Goal: Task Accomplishment & Management: Manage account settings

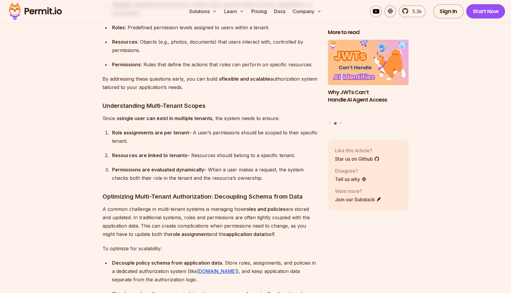
scroll to position [1634, 0]
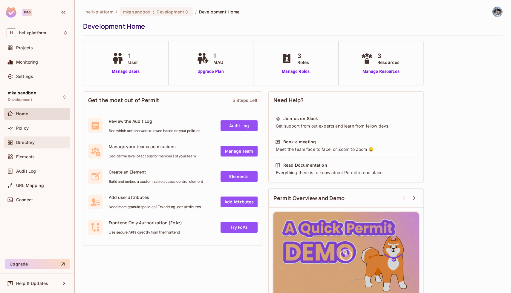
click at [35, 142] on div "Directory" at bounding box center [42, 142] width 52 height 5
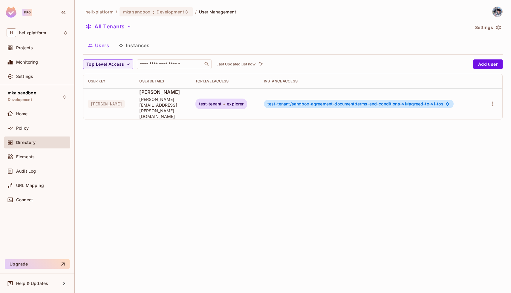
click at [132, 43] on button "Instances" at bounding box center [134, 45] width 40 height 15
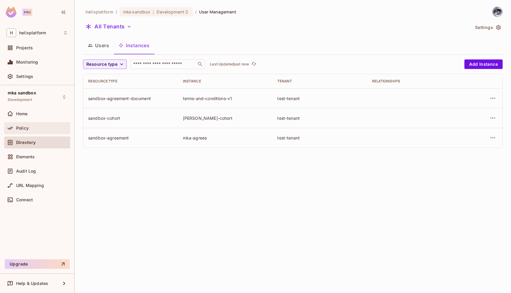
click at [13, 122] on div "Policy" at bounding box center [37, 128] width 66 height 12
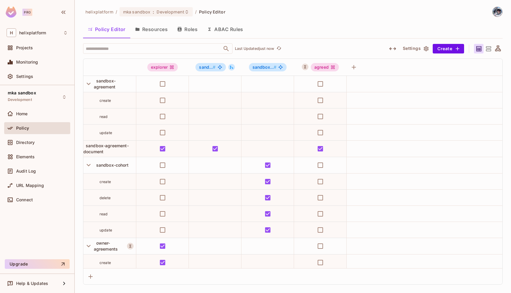
click at [150, 29] on button "Resources" at bounding box center [151, 29] width 42 height 15
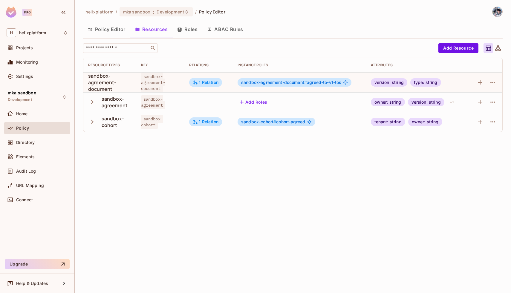
click at [222, 30] on button "ABAC Rules" at bounding box center [225, 29] width 46 height 15
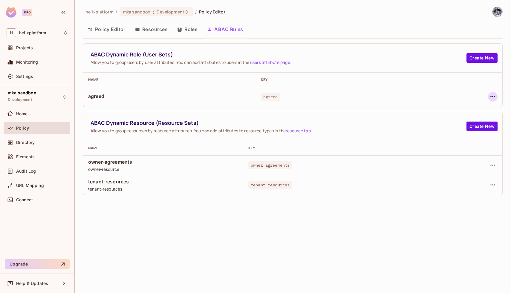
click at [490, 96] on icon "button" at bounding box center [492, 96] width 5 height 1
click at [426, 110] on div "Edit Dynamic Role (User Set)" at bounding box center [451, 110] width 59 height 6
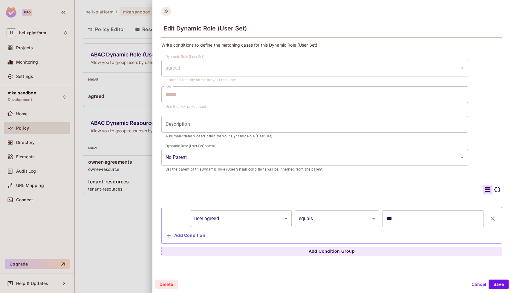
click at [164, 10] on icon at bounding box center [166, 12] width 10 height 10
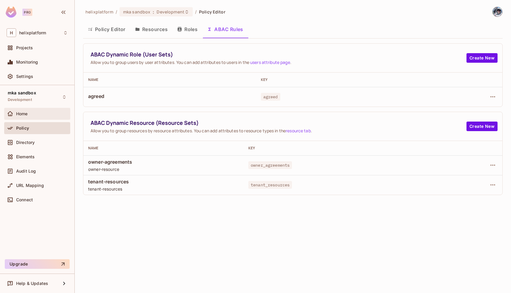
click at [25, 110] on div "Home" at bounding box center [37, 113] width 61 height 7
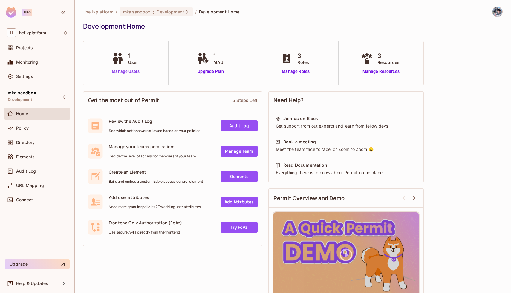
click at [128, 71] on link "Manage Users" at bounding box center [125, 71] width 31 height 6
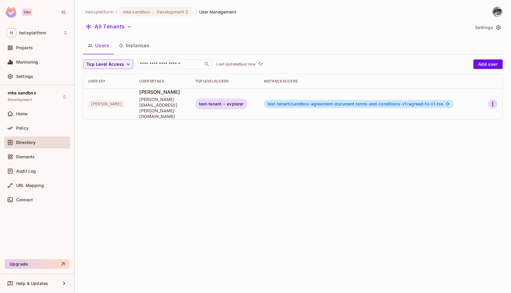
click at [493, 100] on icon "button" at bounding box center [492, 103] width 7 height 7
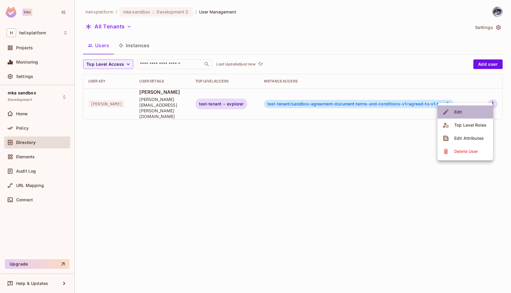
click at [459, 113] on div "Edit" at bounding box center [458, 112] width 8 height 6
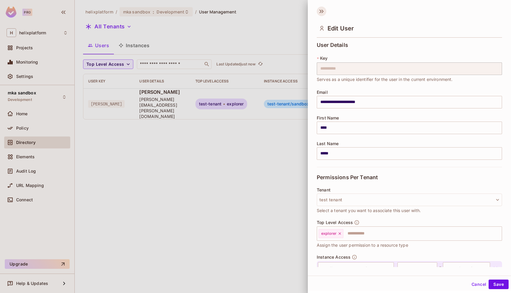
click at [324, 15] on icon at bounding box center [321, 12] width 10 height 10
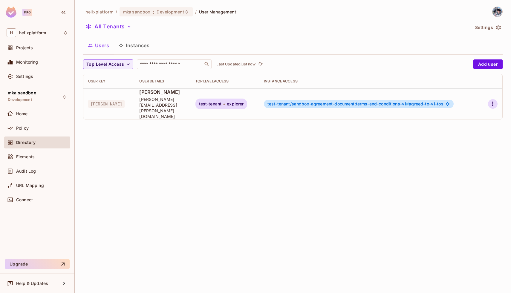
click at [491, 100] on icon "button" at bounding box center [492, 103] width 7 height 7
click at [268, 139] on div at bounding box center [255, 146] width 511 height 293
click at [489, 27] on button "Settings" at bounding box center [487, 28] width 30 height 10
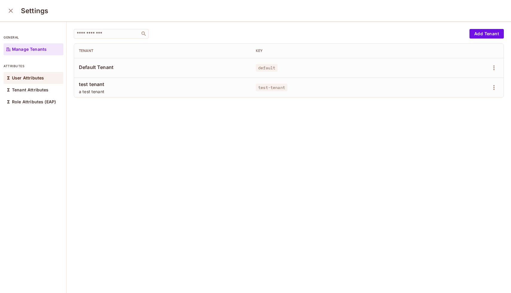
click at [42, 77] on p "User Attributes" at bounding box center [28, 78] width 32 height 5
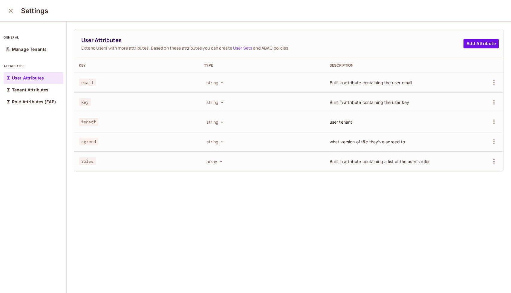
click at [9, 11] on icon "close" at bounding box center [10, 10] width 7 height 7
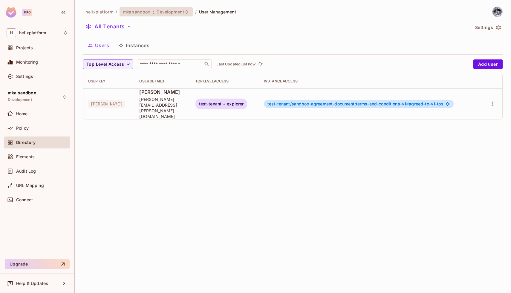
click at [140, 12] on span "mka sandbox" at bounding box center [136, 12] width 27 height 6
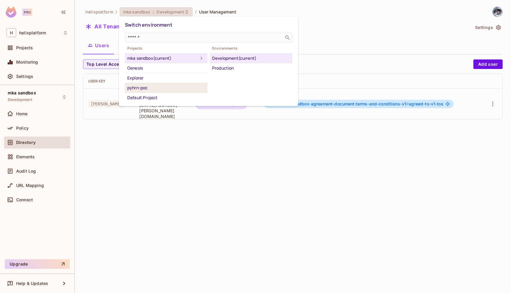
click at [159, 86] on div "pyhrn-poc" at bounding box center [166, 87] width 78 height 7
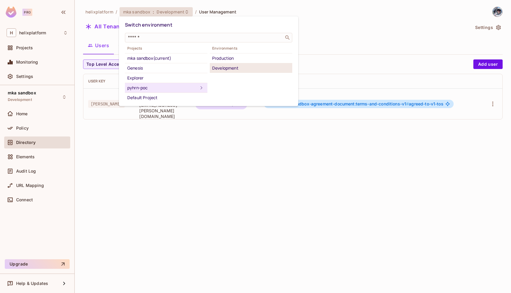
click at [223, 70] on div "Development" at bounding box center [251, 67] width 78 height 7
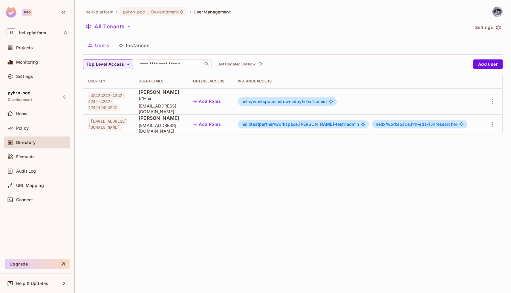
click at [486, 26] on button "Settings" at bounding box center [487, 28] width 30 height 10
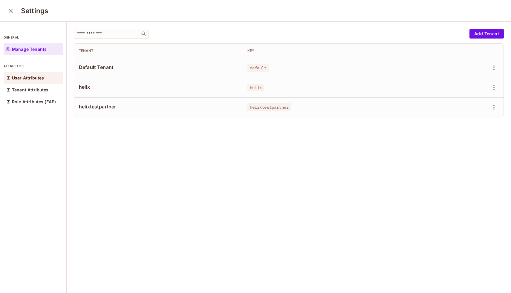
click at [25, 77] on p "User Attributes" at bounding box center [28, 78] width 32 height 5
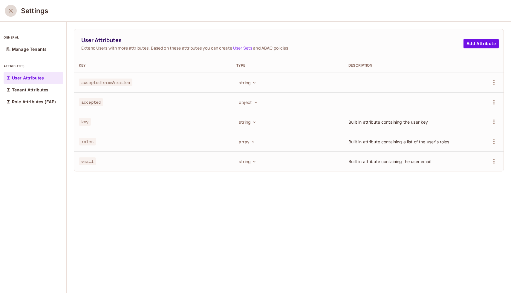
click at [11, 11] on icon "close" at bounding box center [11, 11] width 4 height 4
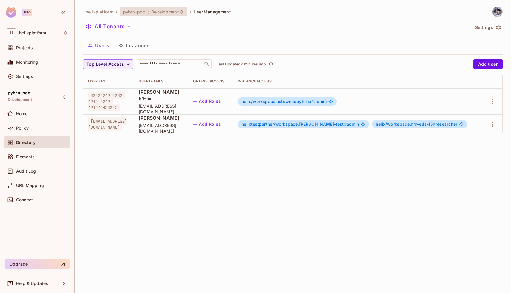
click at [131, 14] on span "pyhrn-poc" at bounding box center [134, 12] width 22 height 6
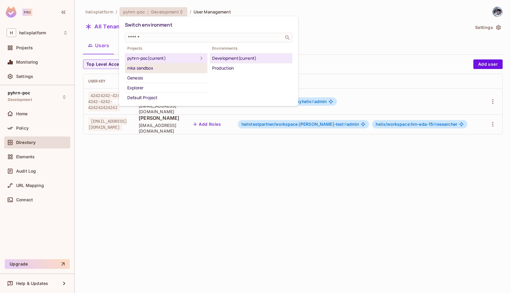
click at [155, 70] on div "mka sandbox" at bounding box center [166, 67] width 78 height 7
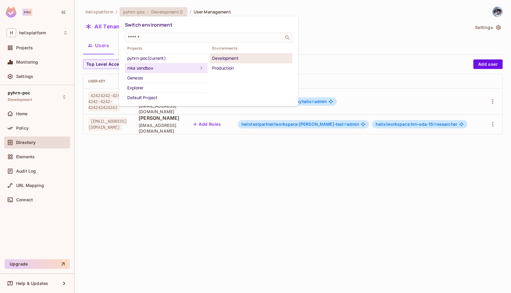
click at [222, 61] on div "Development" at bounding box center [251, 58] width 78 height 7
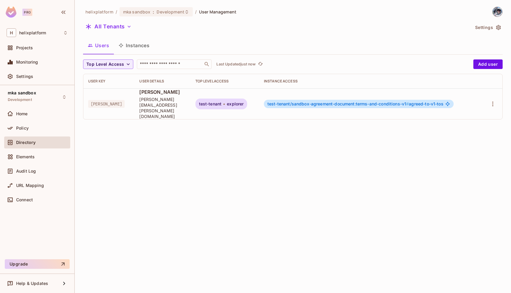
click at [134, 47] on button "Instances" at bounding box center [134, 45] width 40 height 15
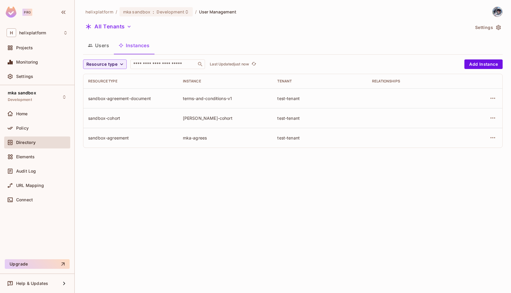
click at [92, 43] on icon "button" at bounding box center [90, 45] width 5 height 5
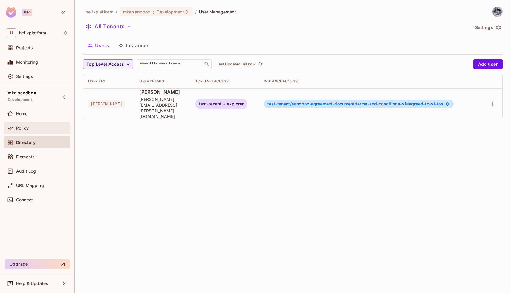
click at [18, 127] on span "Policy" at bounding box center [22, 128] width 13 height 5
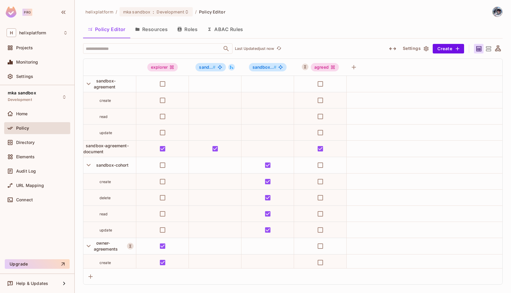
click at [227, 30] on button "ABAC Rules" at bounding box center [225, 29] width 46 height 15
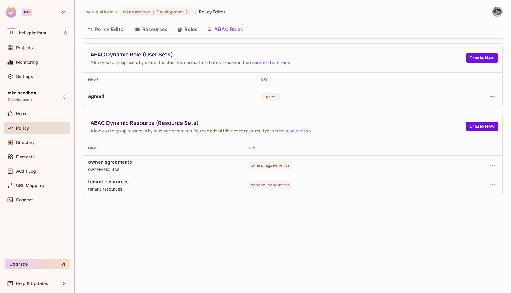
click at [113, 30] on button "Policy Editor" at bounding box center [106, 29] width 47 height 15
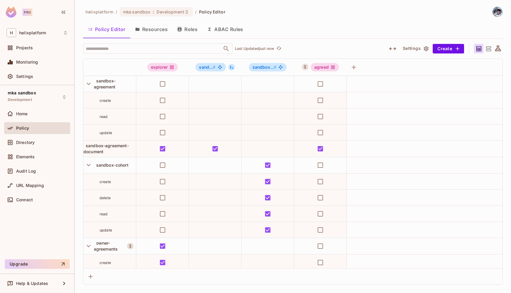
click at [222, 24] on button "ABAC Rules" at bounding box center [225, 29] width 46 height 15
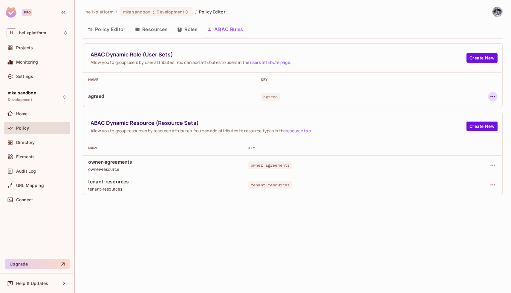
click at [493, 99] on icon "button" at bounding box center [492, 96] width 7 height 7
click at [228, 93] on div at bounding box center [255, 146] width 511 height 293
click at [491, 184] on icon "button" at bounding box center [492, 184] width 7 height 7
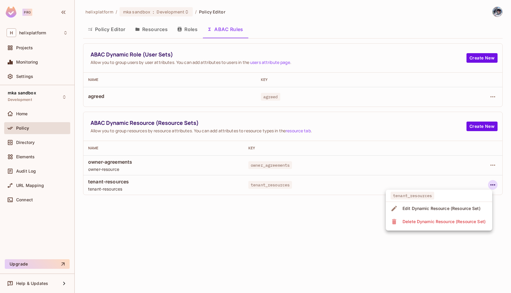
click at [444, 209] on div "Edit Dynamic Resource (Resource Set)" at bounding box center [441, 208] width 78 height 6
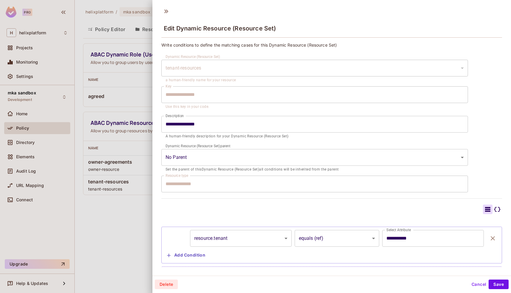
scroll to position [9, 0]
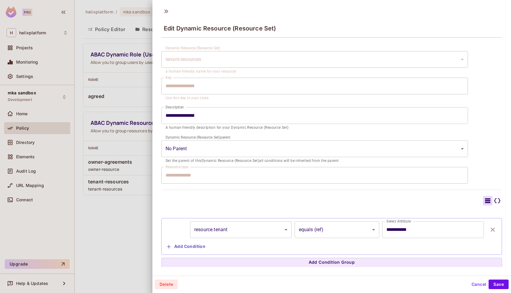
click at [471, 282] on button "Cancel" at bounding box center [478, 284] width 19 height 10
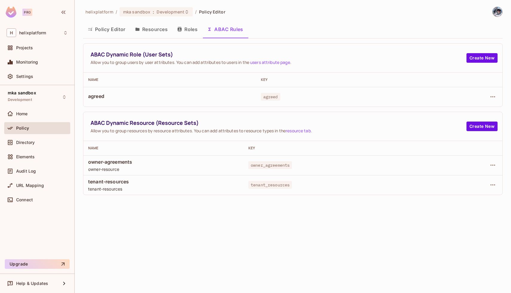
click at [99, 25] on button "Policy Editor" at bounding box center [106, 29] width 47 height 15
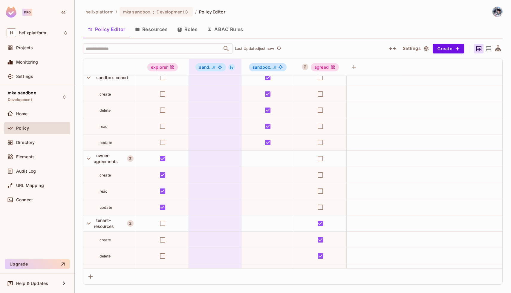
scroll to position [116, 0]
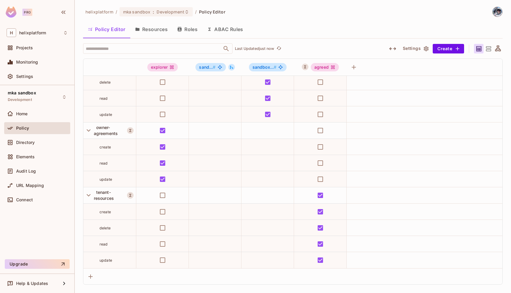
click at [228, 31] on button "ABAC Rules" at bounding box center [225, 29] width 46 height 15
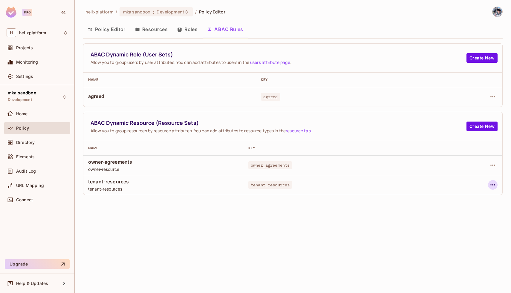
click at [493, 186] on icon "button" at bounding box center [492, 184] width 7 height 7
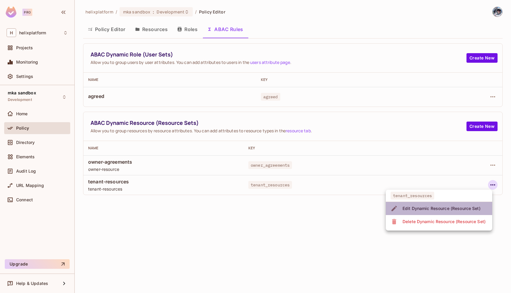
click at [445, 209] on div "Edit Dynamic Resource (Resource Set)" at bounding box center [441, 208] width 78 height 6
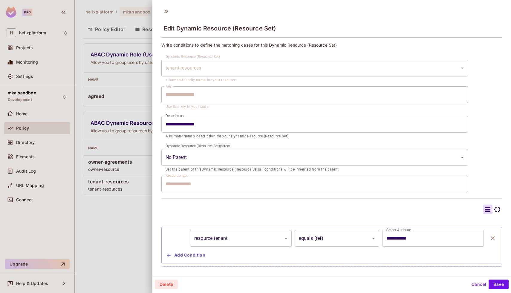
click at [163, 6] on div "**********" at bounding box center [331, 139] width 358 height 271
click at [163, 7] on icon at bounding box center [166, 12] width 10 height 10
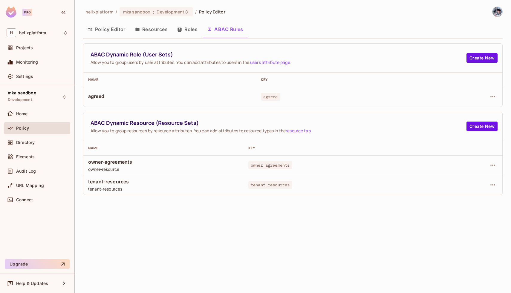
click at [104, 27] on button "Policy Editor" at bounding box center [106, 29] width 47 height 15
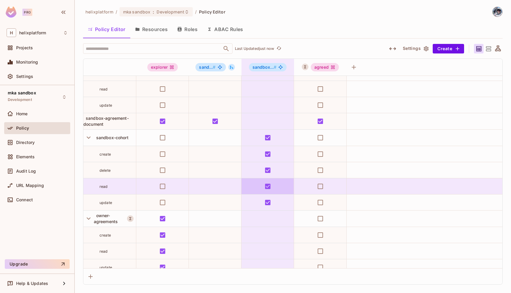
scroll to position [27, 0]
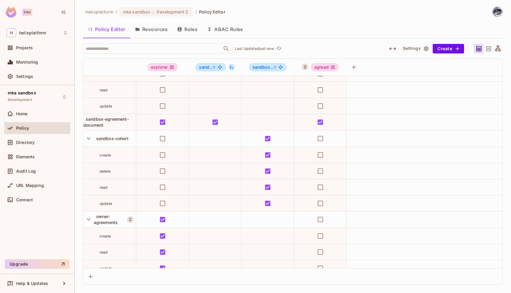
click at [217, 28] on button "ABAC Rules" at bounding box center [225, 29] width 46 height 15
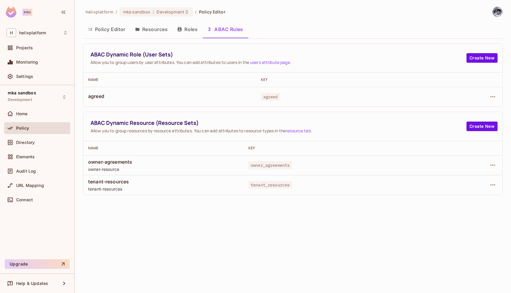
click at [149, 30] on button "Resources" at bounding box center [151, 29] width 42 height 15
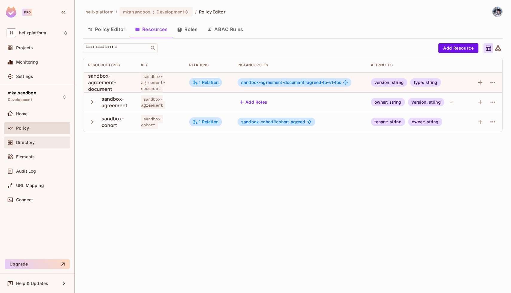
click at [27, 147] on div "Directory" at bounding box center [37, 142] width 66 height 12
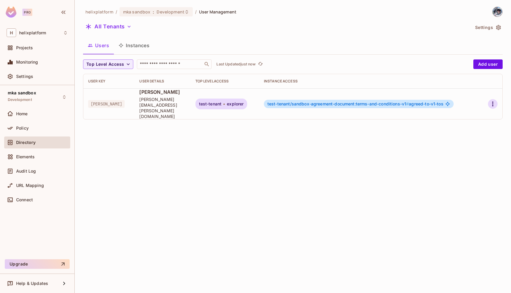
click at [488, 99] on button "button" at bounding box center [493, 104] width 10 height 10
click at [456, 135] on div "Edit Attributes" at bounding box center [469, 138] width 30 height 6
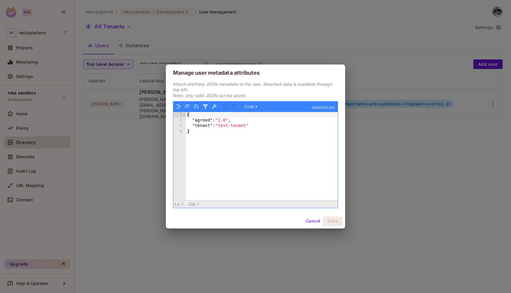
click at [310, 222] on button "Cancel" at bounding box center [312, 221] width 19 height 10
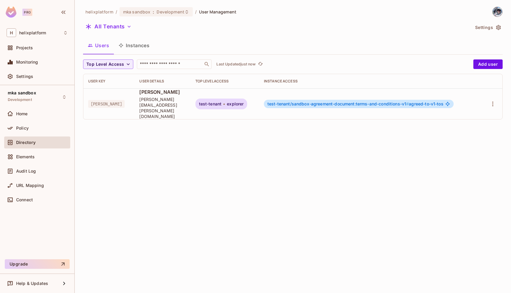
click at [141, 48] on button "Instances" at bounding box center [134, 45] width 40 height 15
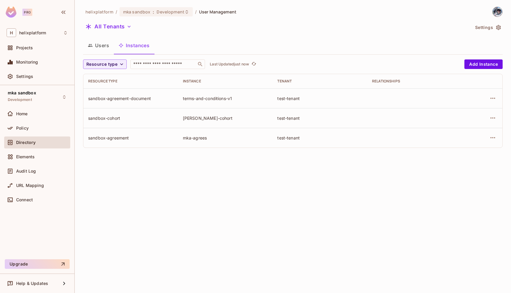
click at [104, 49] on button "Users" at bounding box center [98, 45] width 31 height 15
